Goal: Information Seeking & Learning: Learn about a topic

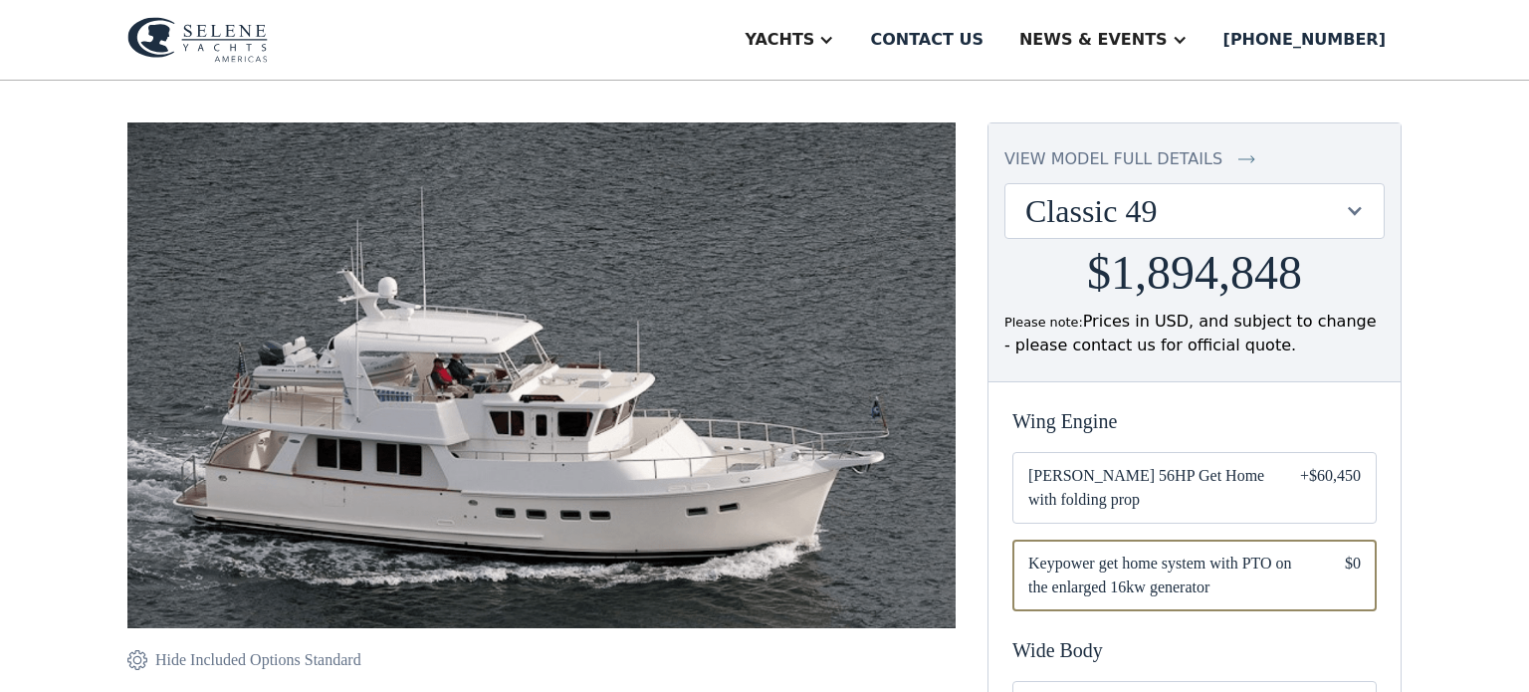
scroll to position [155, 0]
click at [1352, 210] on div at bounding box center [1354, 210] width 19 height 19
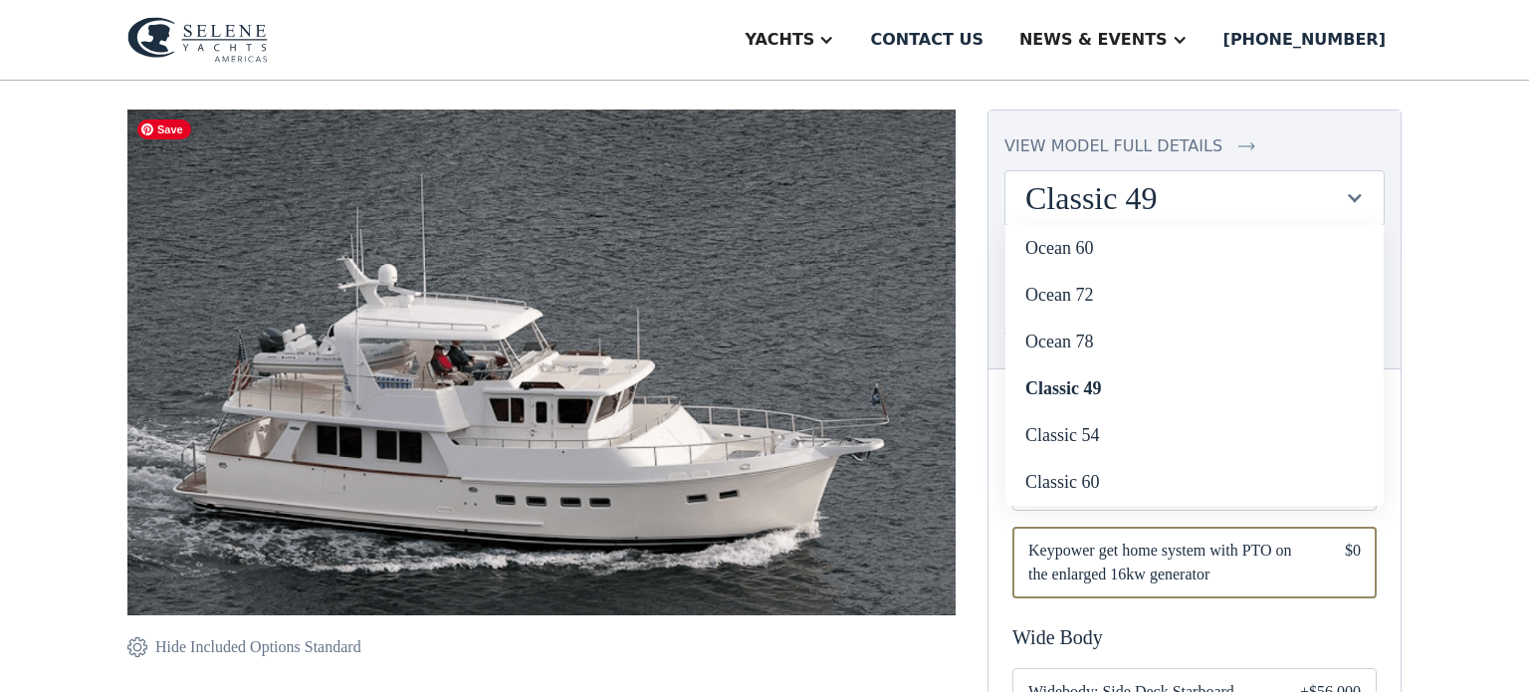
scroll to position [169, 0]
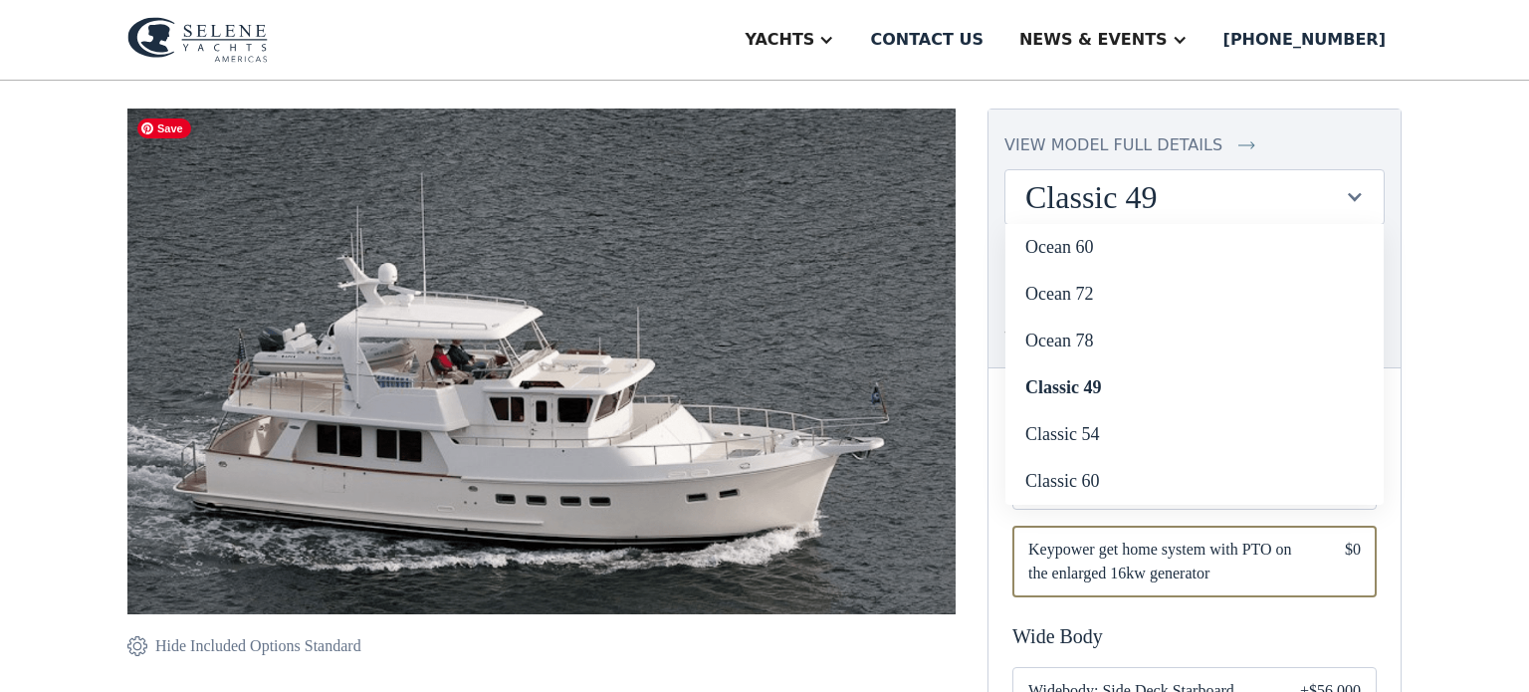
click at [550, 380] on img at bounding box center [541, 405] width 828 height 595
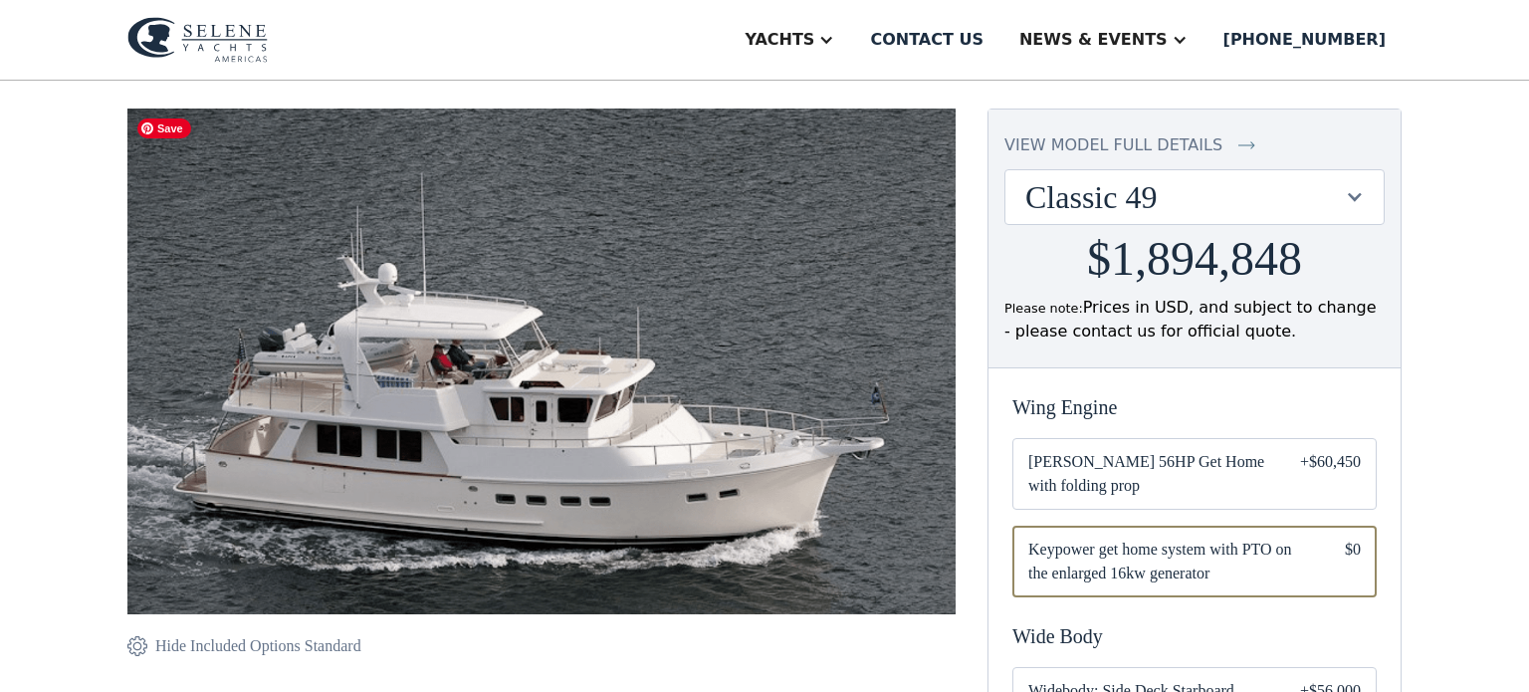
click at [550, 380] on img at bounding box center [541, 405] width 828 height 595
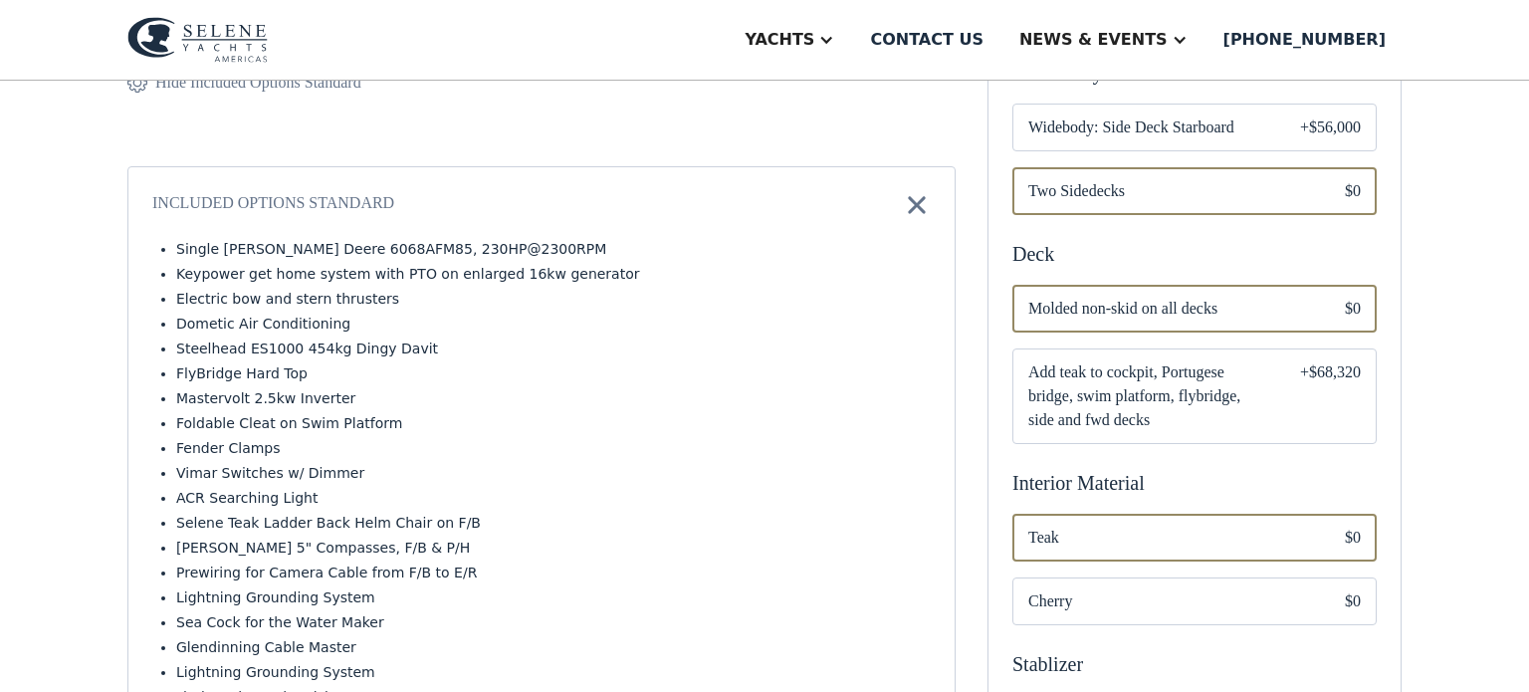
scroll to position [752, 0]
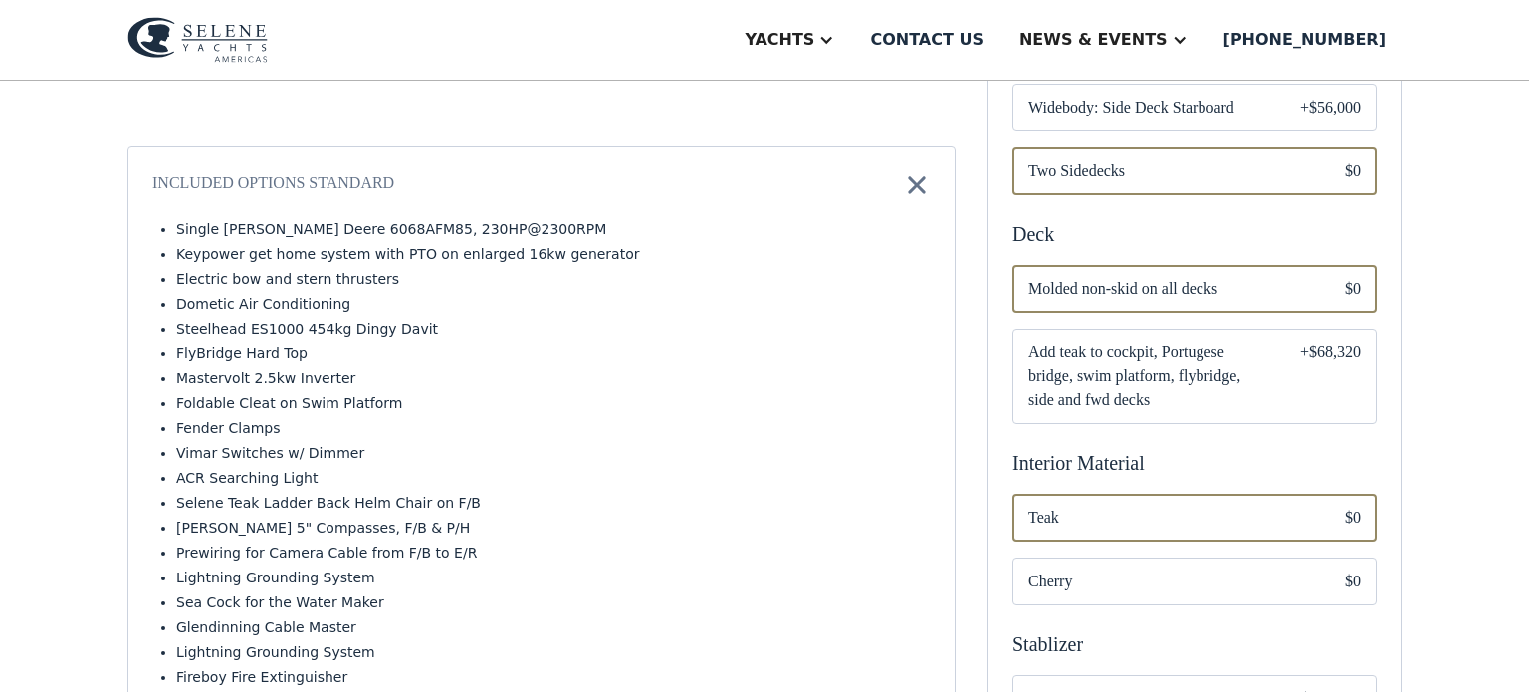
click at [918, 183] on img at bounding box center [917, 185] width 28 height 28
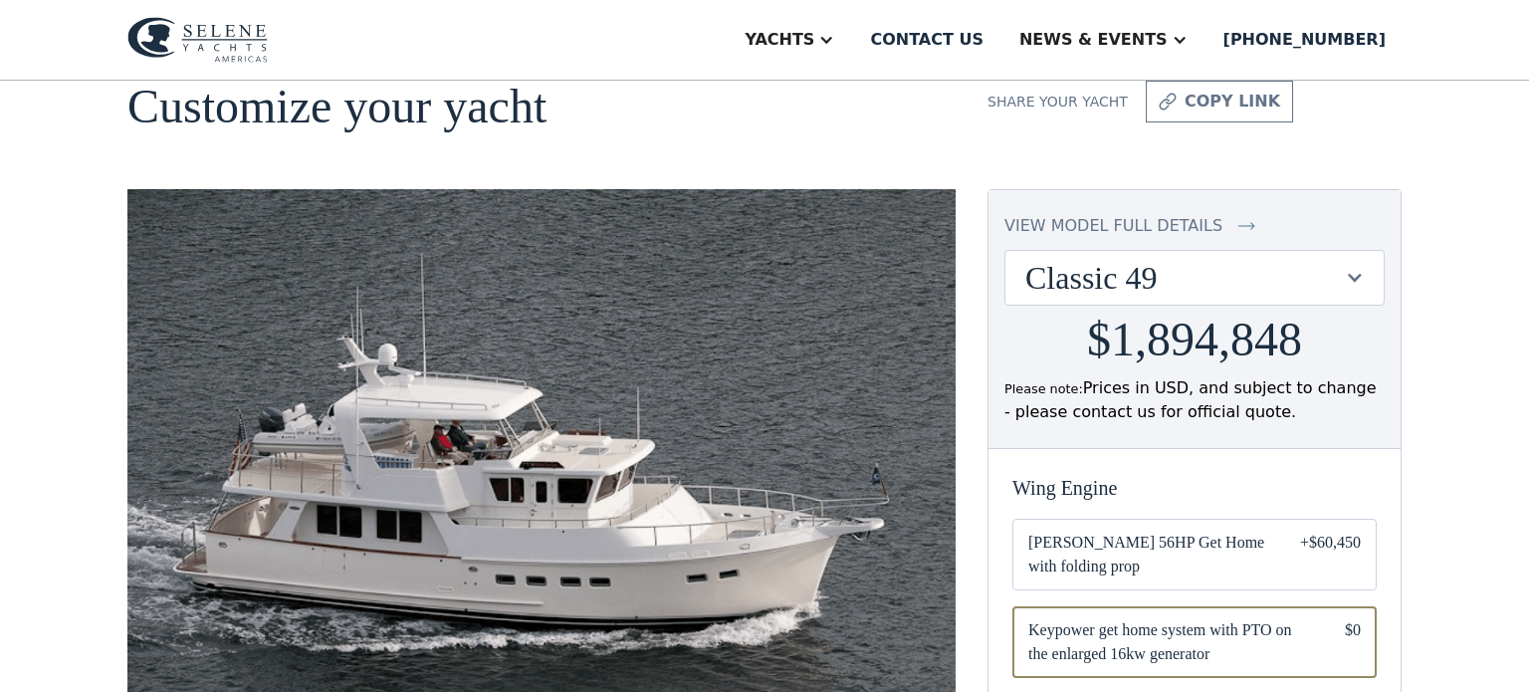
scroll to position [0, 0]
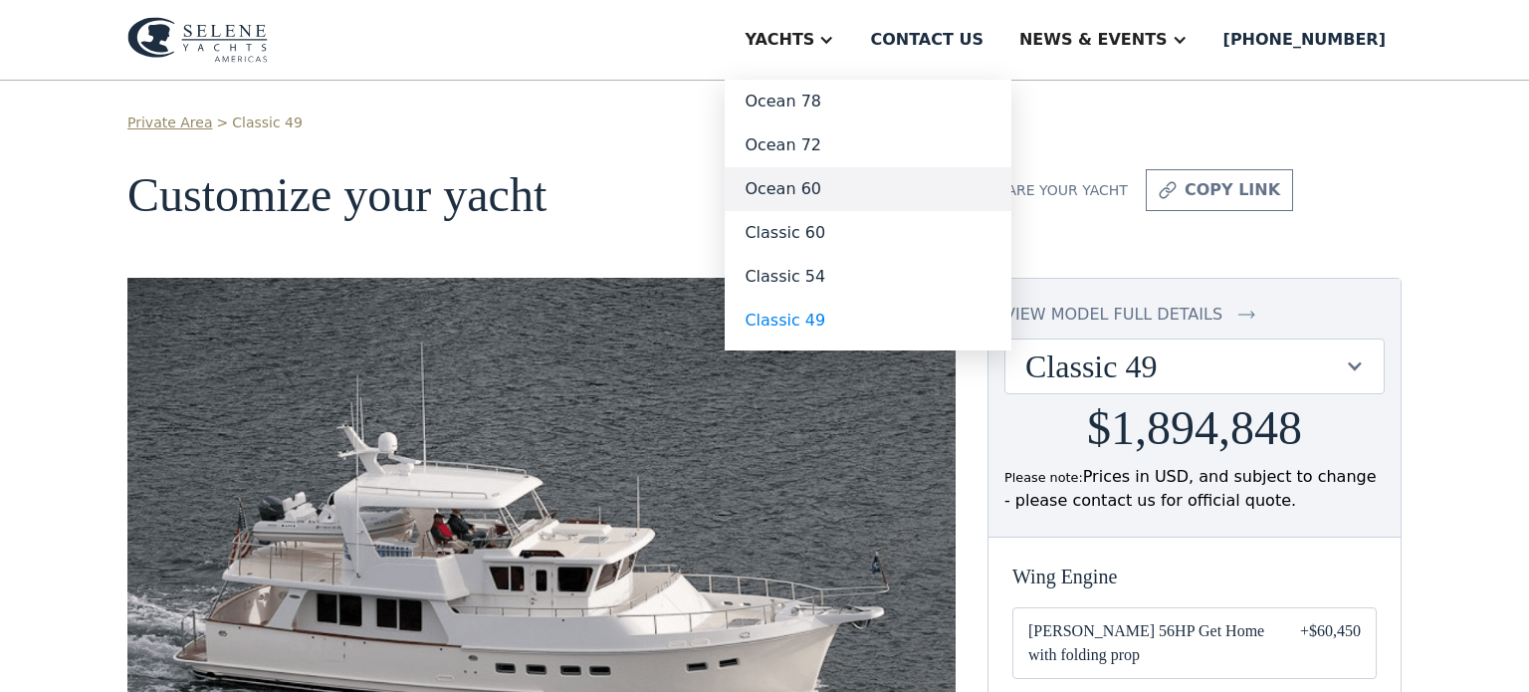
click at [872, 188] on link "Ocean 60" at bounding box center [868, 189] width 287 height 44
